Goal: Navigation & Orientation: Find specific page/section

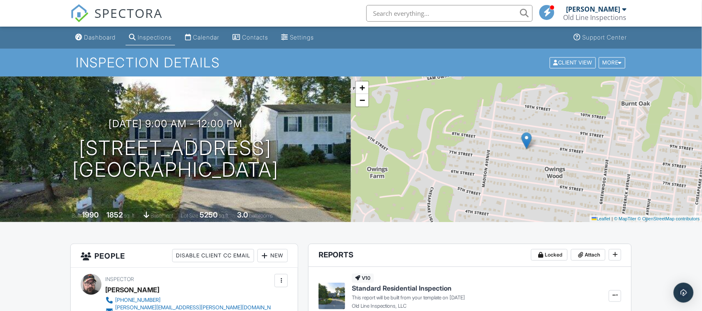
click at [212, 40] on div "Calendar" at bounding box center [206, 37] width 26 height 7
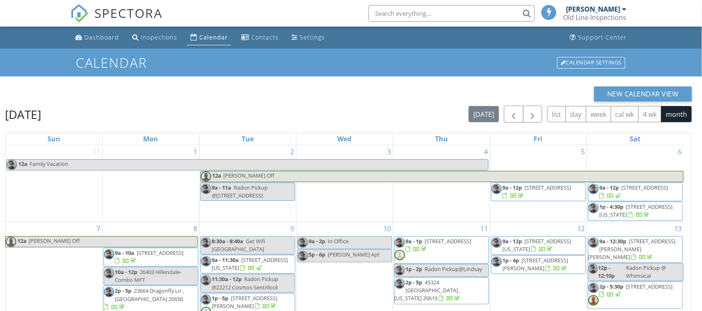
scroll to position [111, 0]
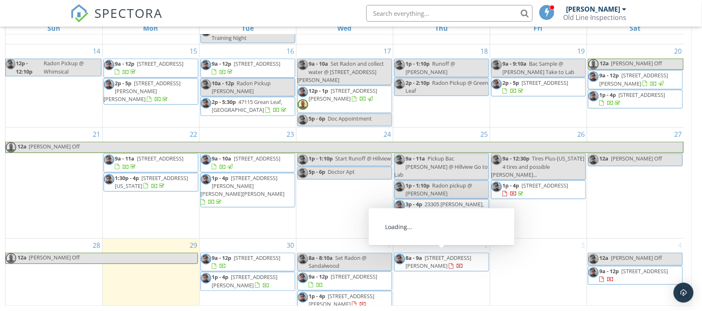
drag, startPoint x: 438, startPoint y: 267, endPoint x: 431, endPoint y: 251, distance: 17.4
click at [431, 254] on span "25150 Gallant Man Dr, HOLLYWOOD 20636" at bounding box center [439, 261] width 66 height 15
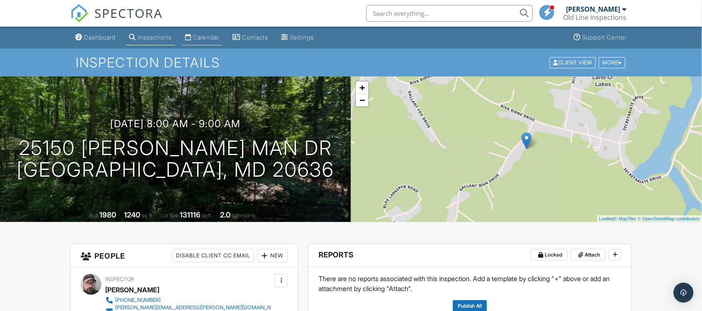
click at [202, 42] on link "Calendar" at bounding box center [202, 37] width 41 height 15
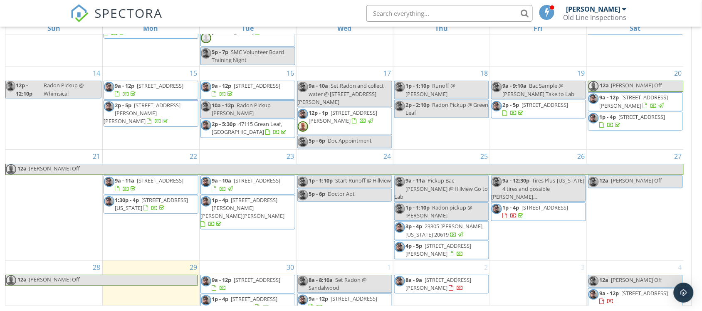
scroll to position [186, 0]
